Goal: Information Seeking & Learning: Find specific fact

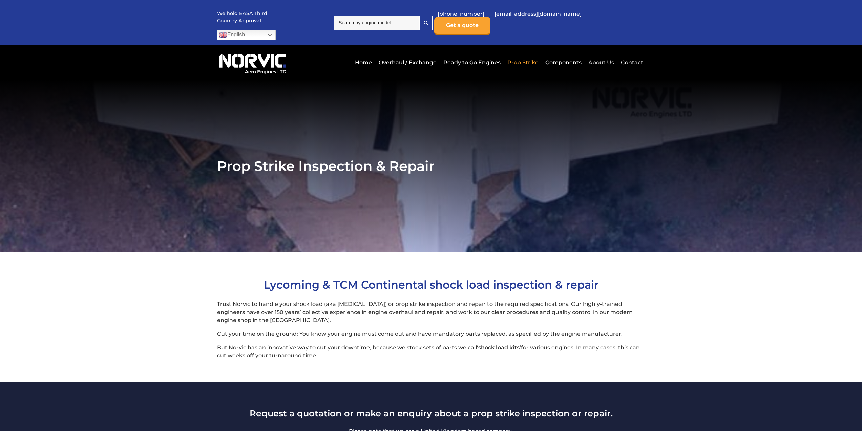
click at [600, 54] on link "About Us" at bounding box center [601, 62] width 29 height 17
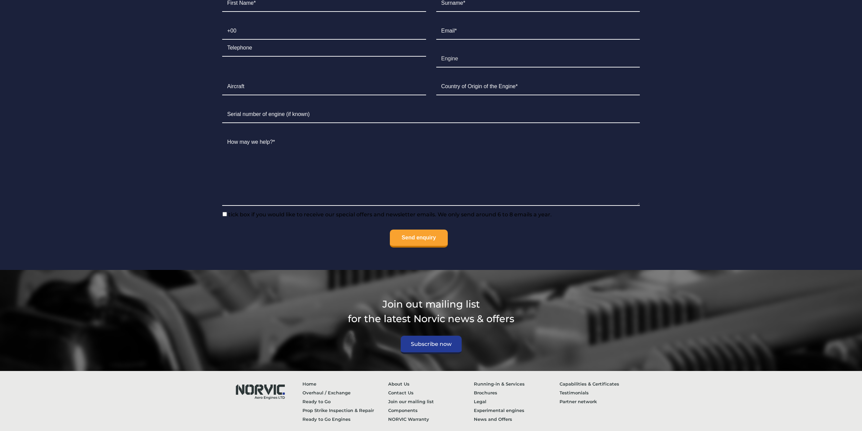
scroll to position [2583, 0]
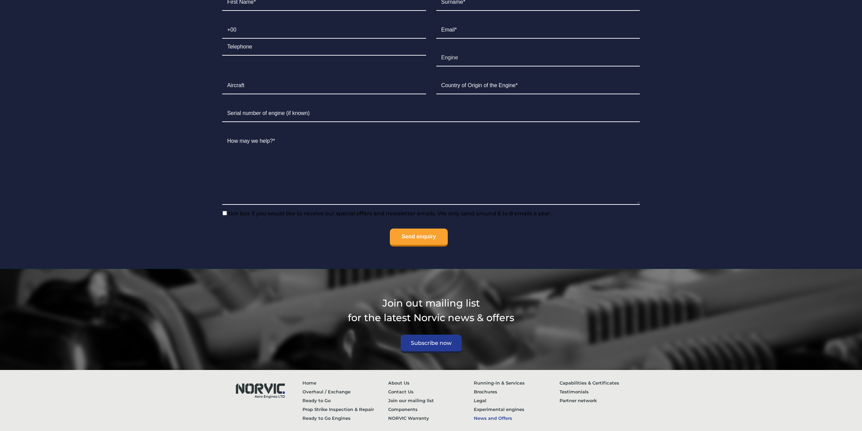
click at [480, 413] on link "News and Offers" at bounding box center [517, 417] width 86 height 9
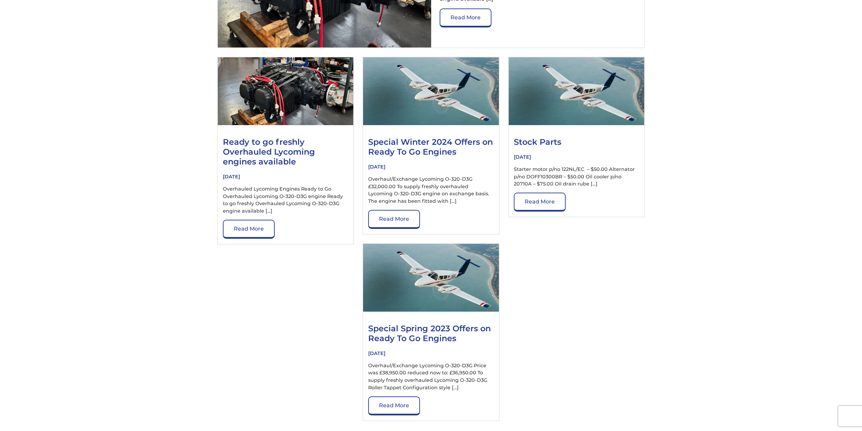
scroll to position [373, 0]
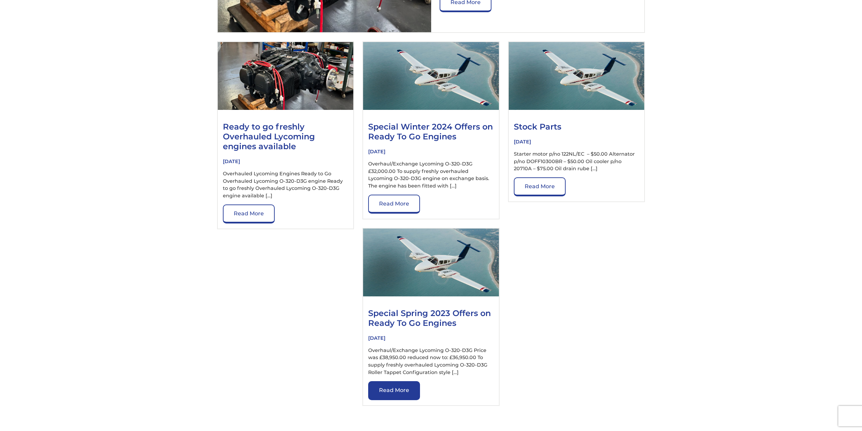
click at [382, 384] on link "Read More" at bounding box center [394, 390] width 52 height 19
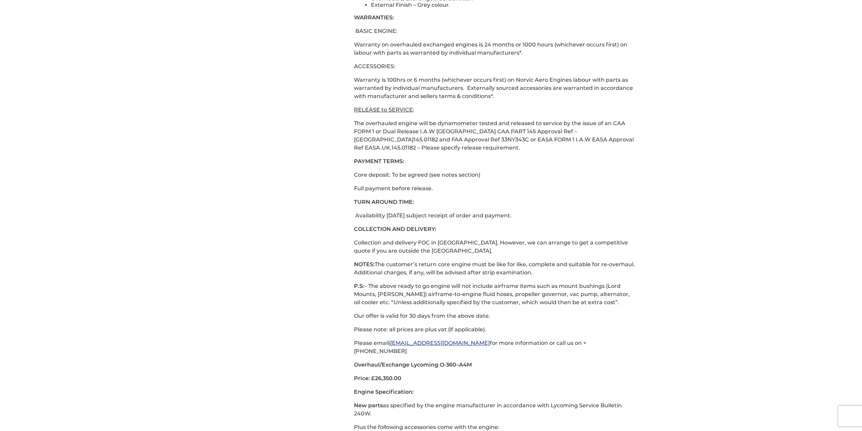
scroll to position [440, 0]
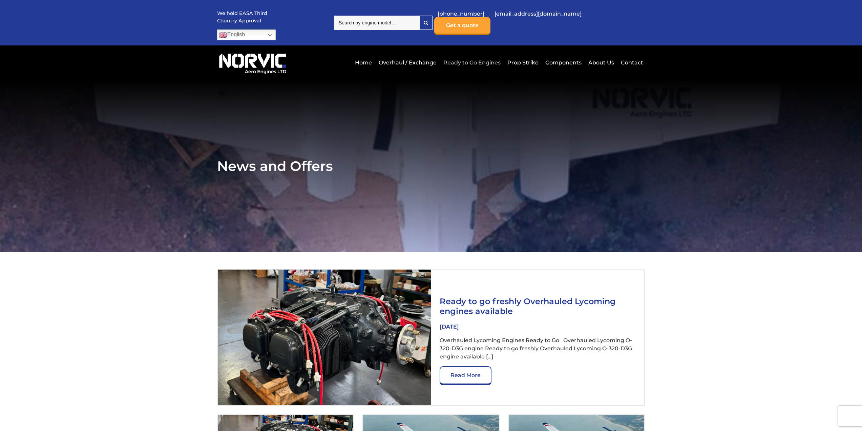
click at [466, 54] on link "Ready to Go Engines" at bounding box center [472, 62] width 61 height 17
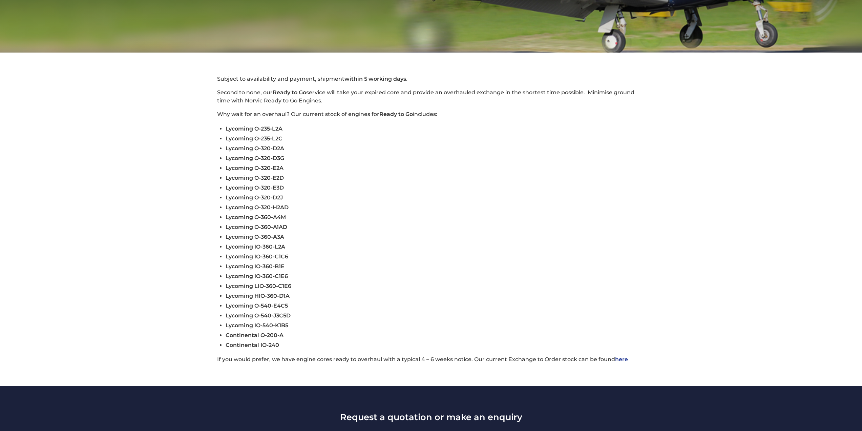
scroll to position [203, 0]
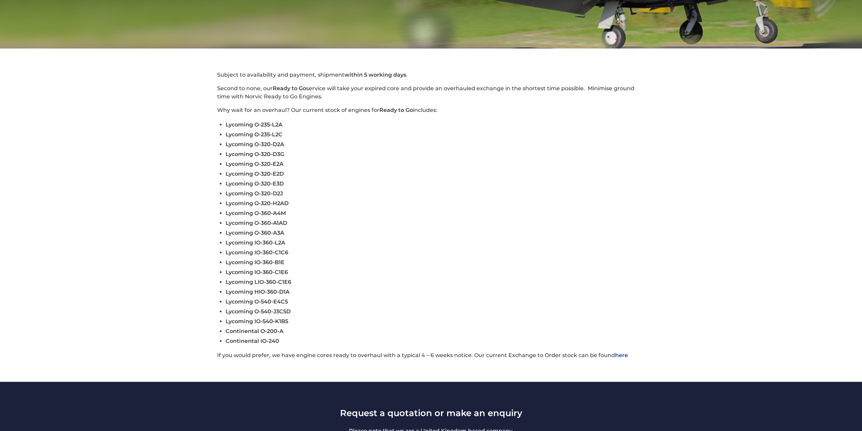
click at [619, 352] on link "here" at bounding box center [621, 355] width 13 height 6
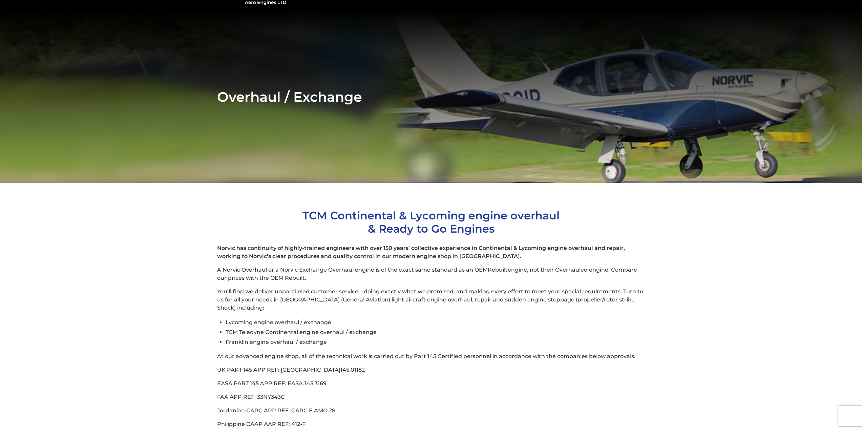
scroll to position [68, 0]
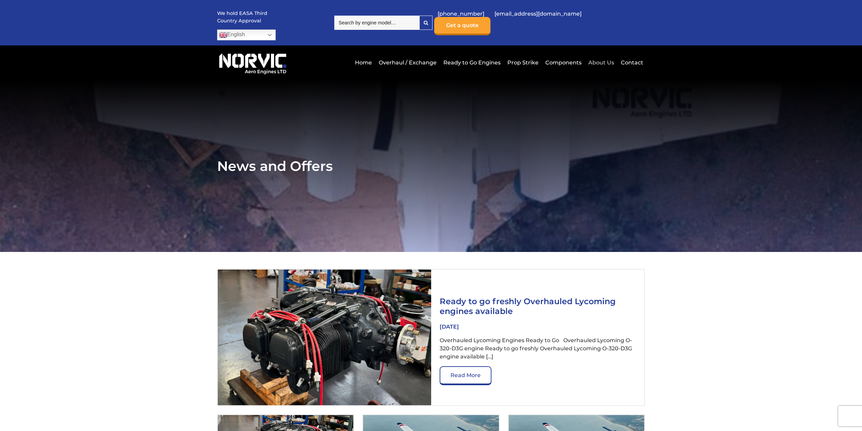
click at [599, 54] on link "About Us" at bounding box center [601, 62] width 29 height 17
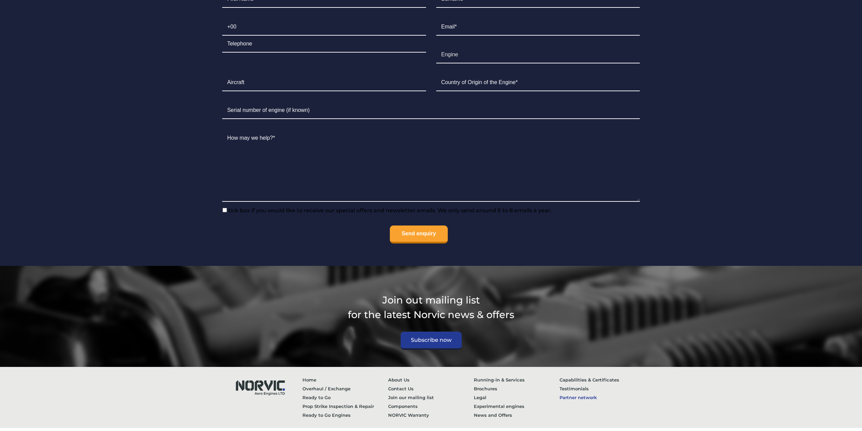
scroll to position [2565, 0]
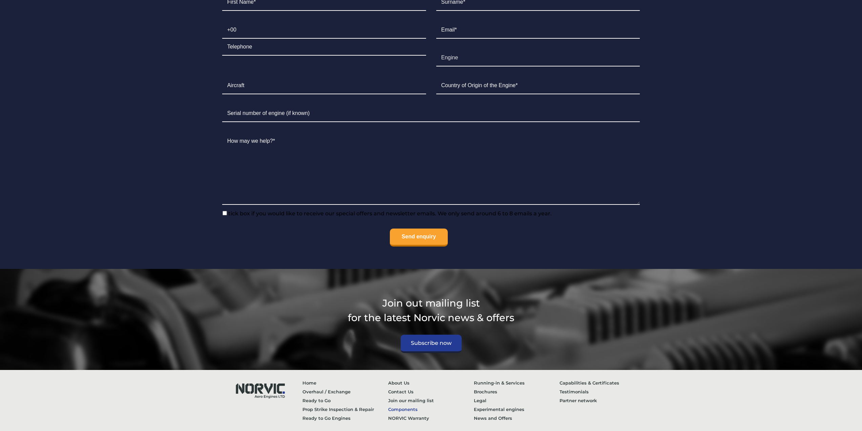
click at [393, 404] on link "Components" at bounding box center [431, 408] width 86 height 9
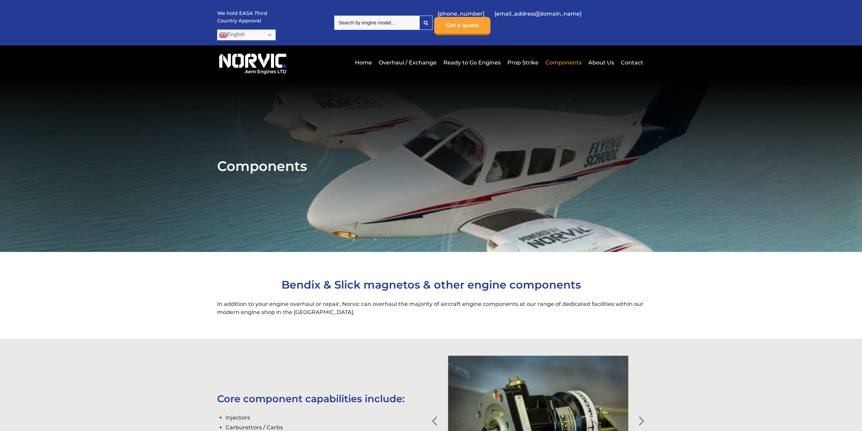
click at [397, 17] on input "search" at bounding box center [376, 23] width 85 height 14
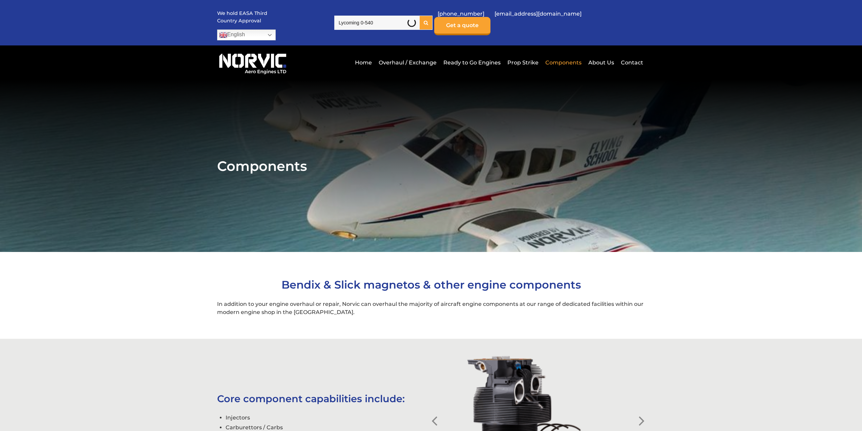
type input "Lycoming 0-540"
click at [432, 16] on div at bounding box center [426, 23] width 13 height 14
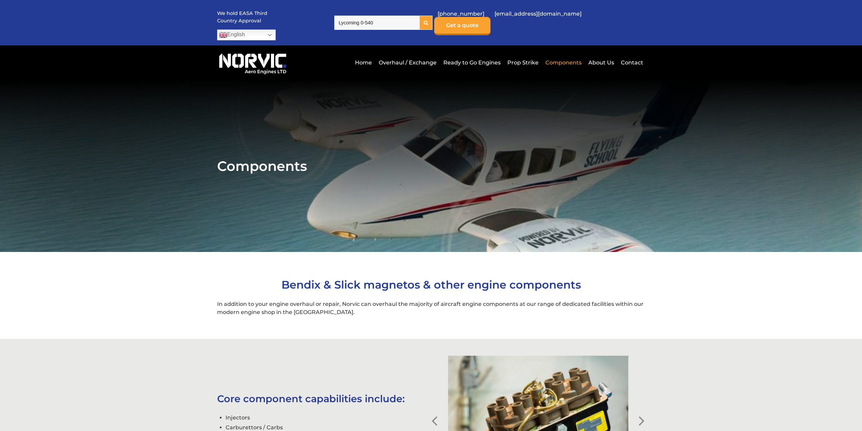
click at [432, 21] on div at bounding box center [426, 23] width 13 height 14
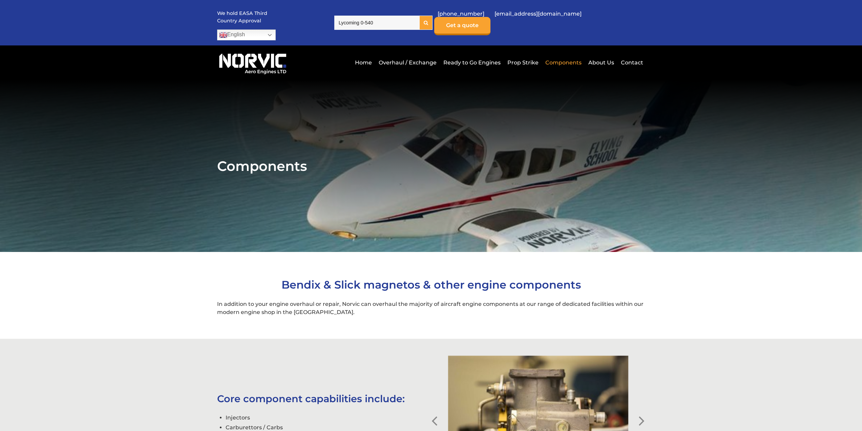
click at [432, 16] on div at bounding box center [426, 23] width 13 height 14
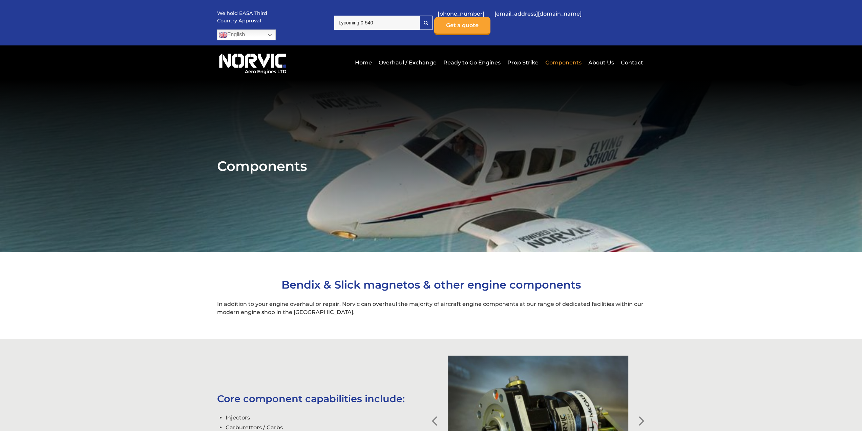
click at [405, 16] on input "Lycoming 0-540" at bounding box center [376, 23] width 85 height 14
click at [414, 21] on polygon at bounding box center [412, 22] width 3 height 3
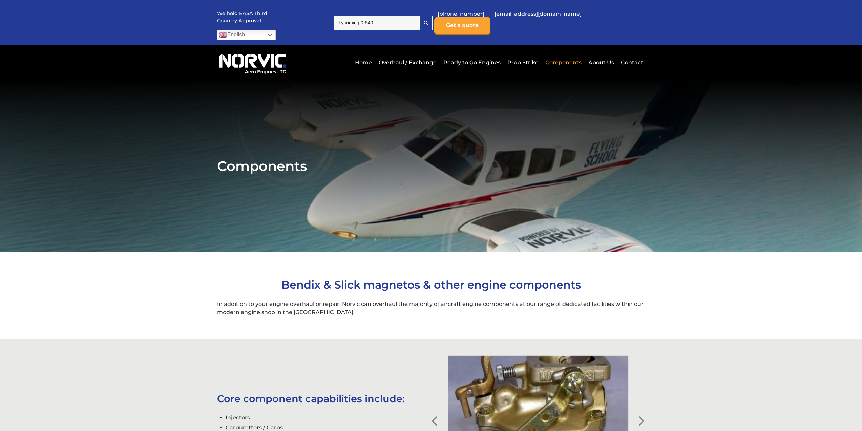
click at [364, 54] on link "Home" at bounding box center [363, 62] width 20 height 17
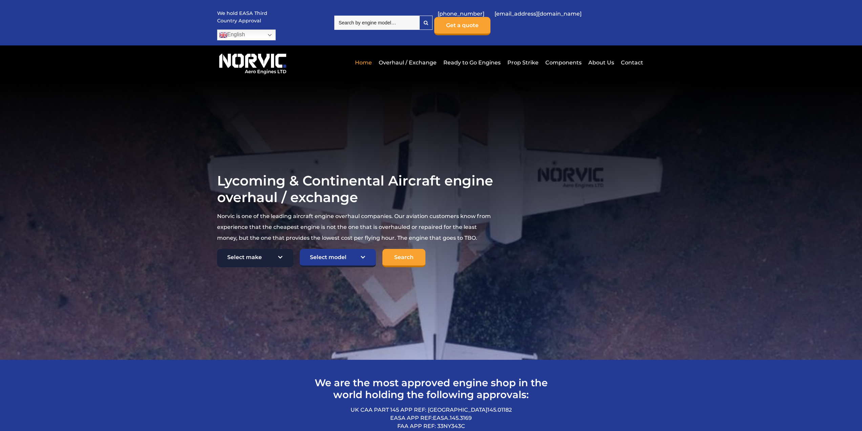
click at [280, 249] on select "Select make TCM Continental Lycoming" at bounding box center [255, 258] width 76 height 18
select select "Lycoming"
click at [217, 249] on select "Select make TCM Continental Lycoming" at bounding box center [255, 258] width 76 height 18
click at [363, 249] on select "Select model American Champion 7KCAB Bellanca Citabria IO-320-E2A Beech 23 Musk…" at bounding box center [338, 258] width 76 height 18
select select "725"
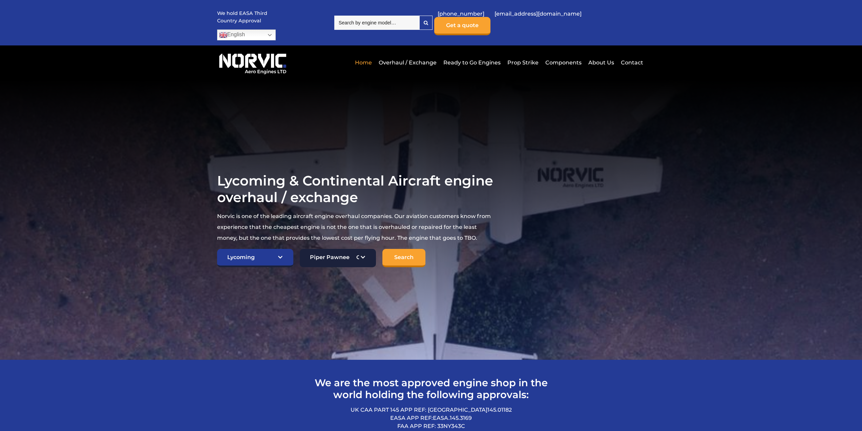
click at [300, 249] on select "Select model American Champion 7KCAB Bellanca Citabria IO-320-E2A Beech 23 Musk…" at bounding box center [338, 258] width 76 height 18
click at [412, 249] on input "Search" at bounding box center [403, 258] width 43 height 18
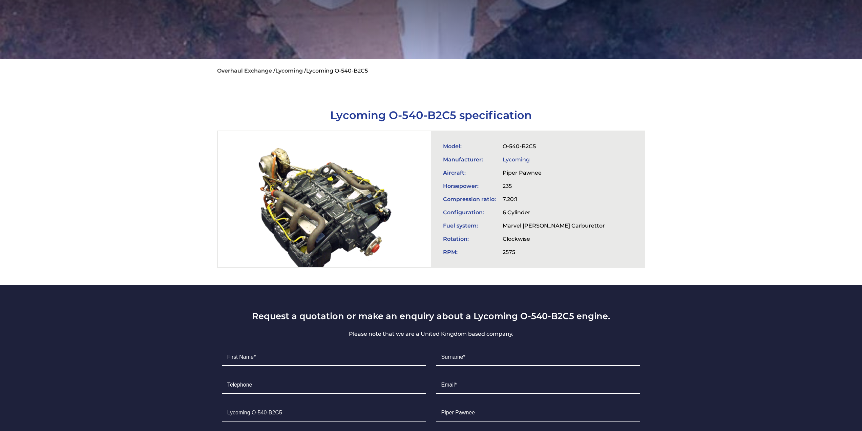
scroll to position [203, 0]
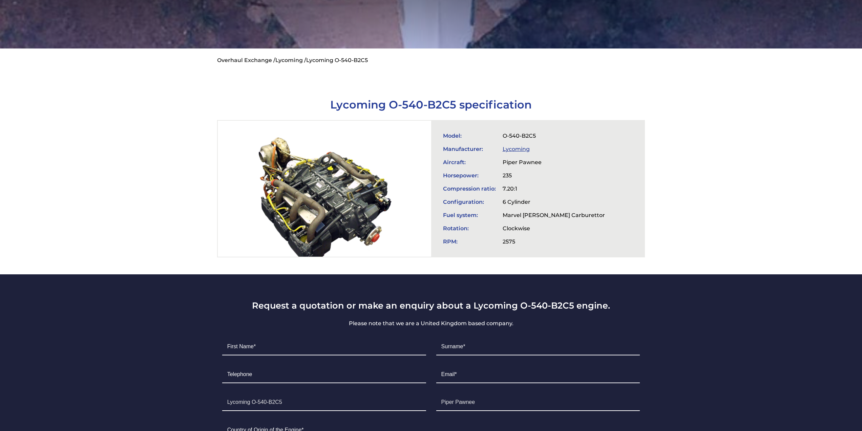
click at [520, 146] on link "Lycoming" at bounding box center [516, 149] width 27 height 6
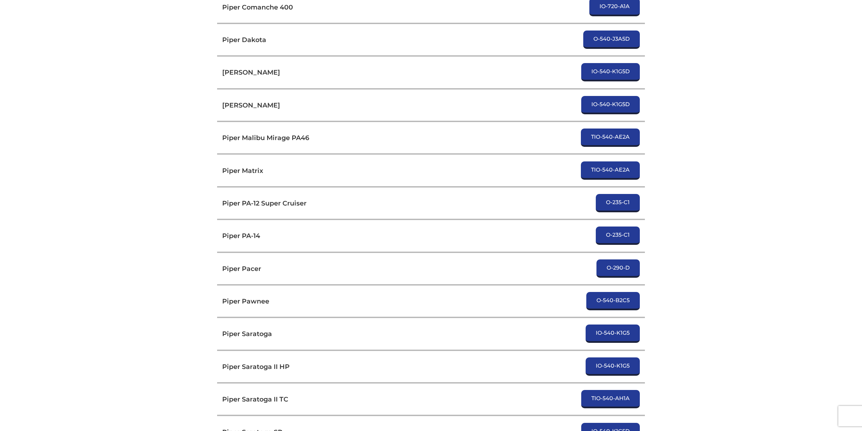
scroll to position [3015, 0]
click at [623, 291] on link "O-540-B2C5" at bounding box center [613, 300] width 54 height 18
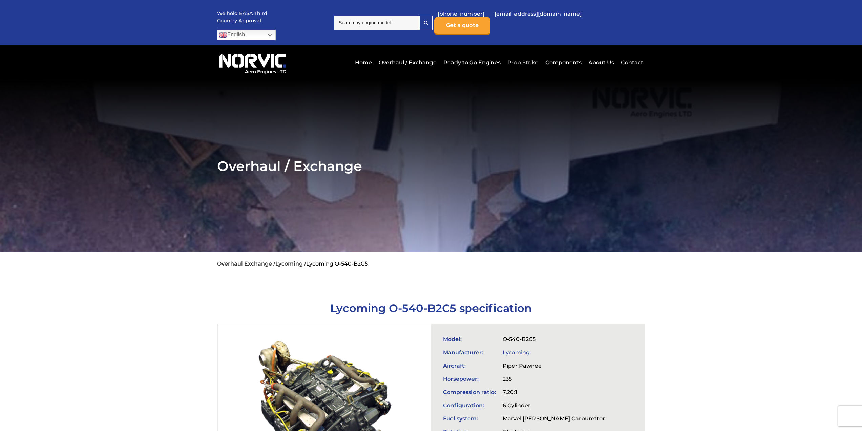
click at [525, 54] on link "Prop Strike" at bounding box center [523, 62] width 35 height 17
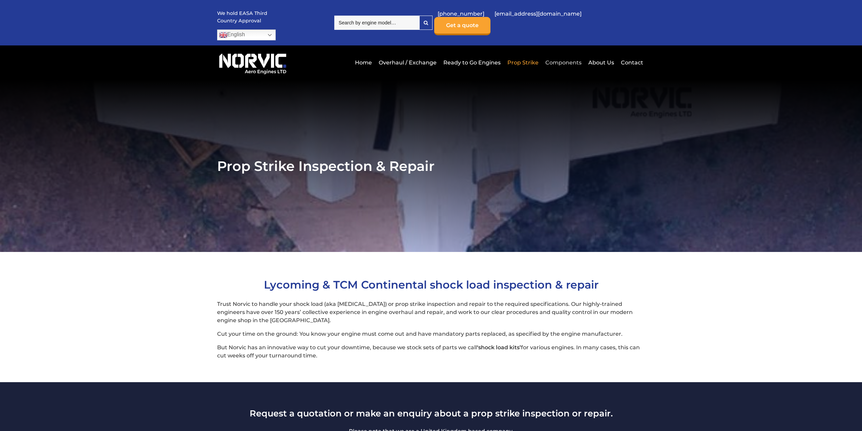
click at [569, 54] on link "Components" at bounding box center [564, 62] width 40 height 17
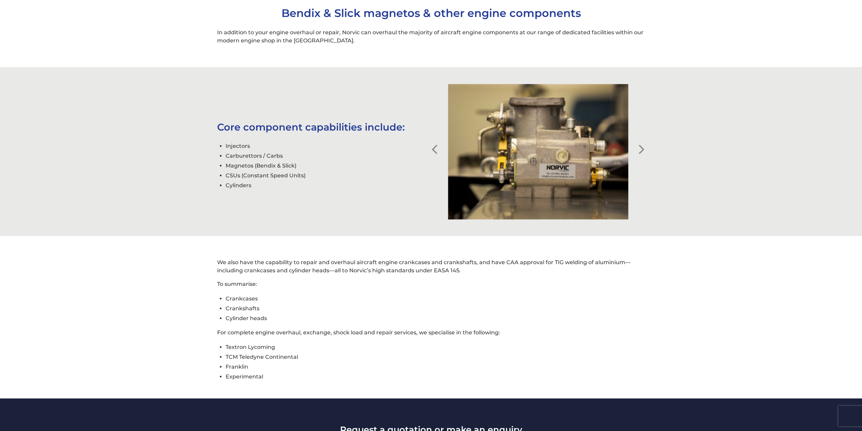
scroll to position [305, 0]
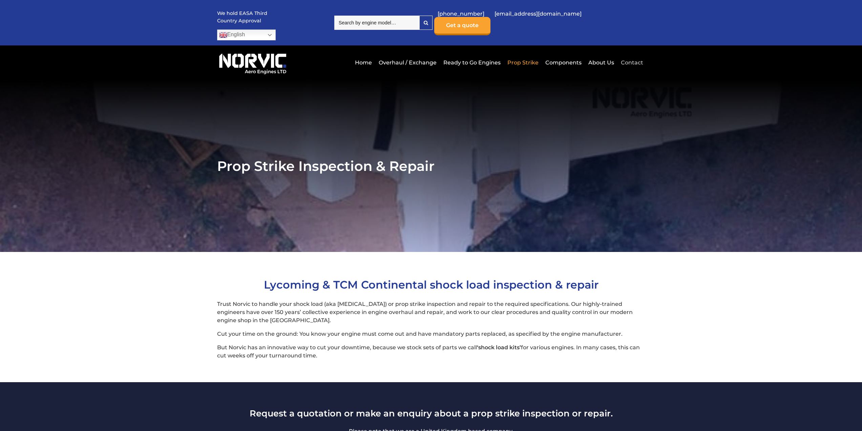
click at [635, 54] on link "Contact" at bounding box center [631, 62] width 24 height 17
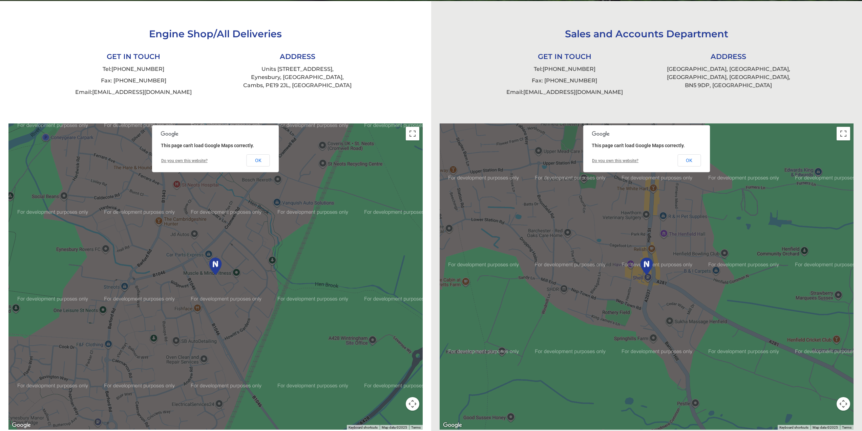
scroll to position [272, 0]
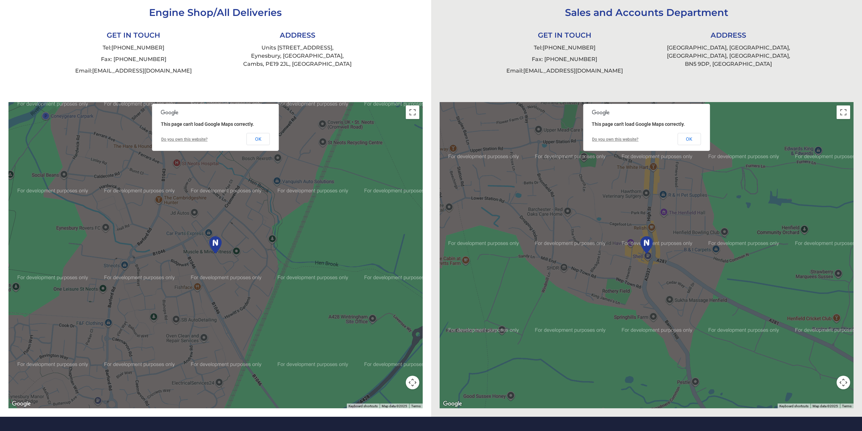
click at [218, 231] on img at bounding box center [215, 244] width 20 height 26
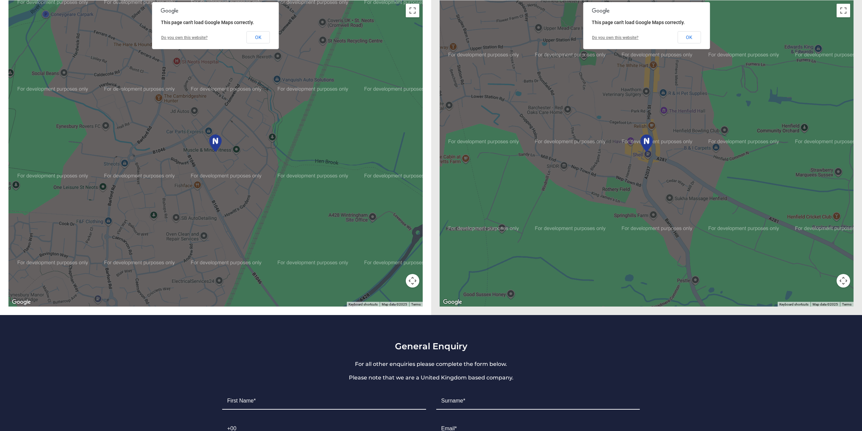
scroll to position [340, 0]
